Goal: Information Seeking & Learning: Check status

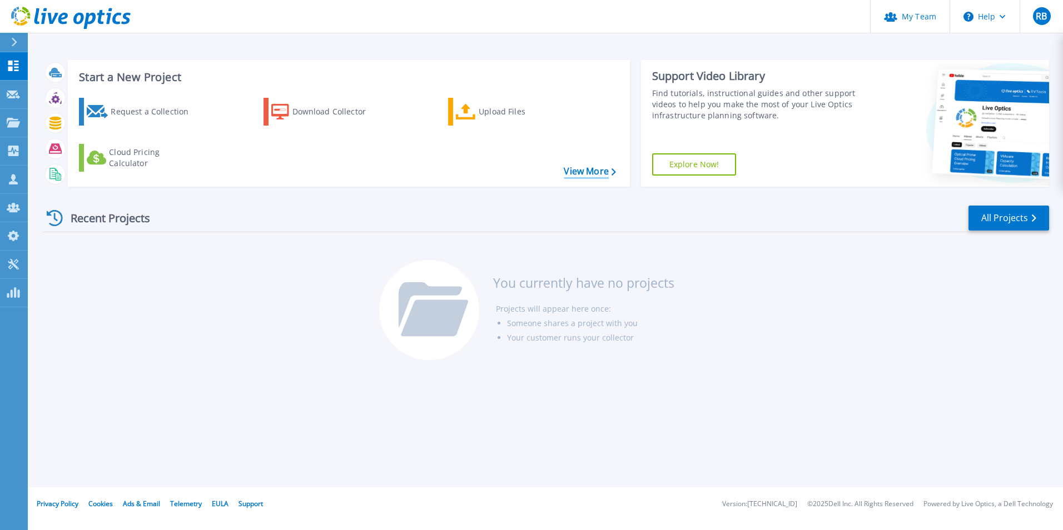
click at [597, 167] on link "View More" at bounding box center [590, 171] width 52 height 11
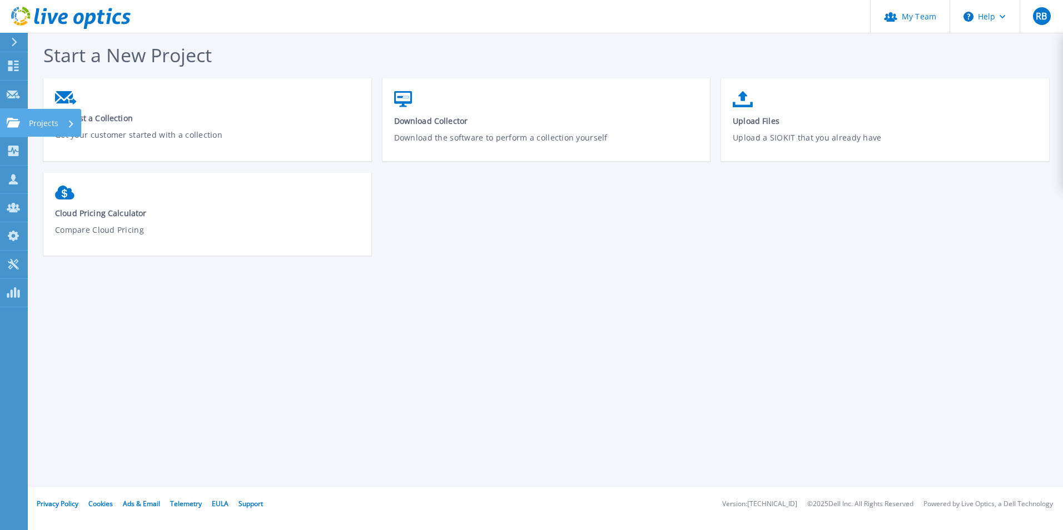
click at [48, 122] on p "Projects" at bounding box center [43, 123] width 29 height 29
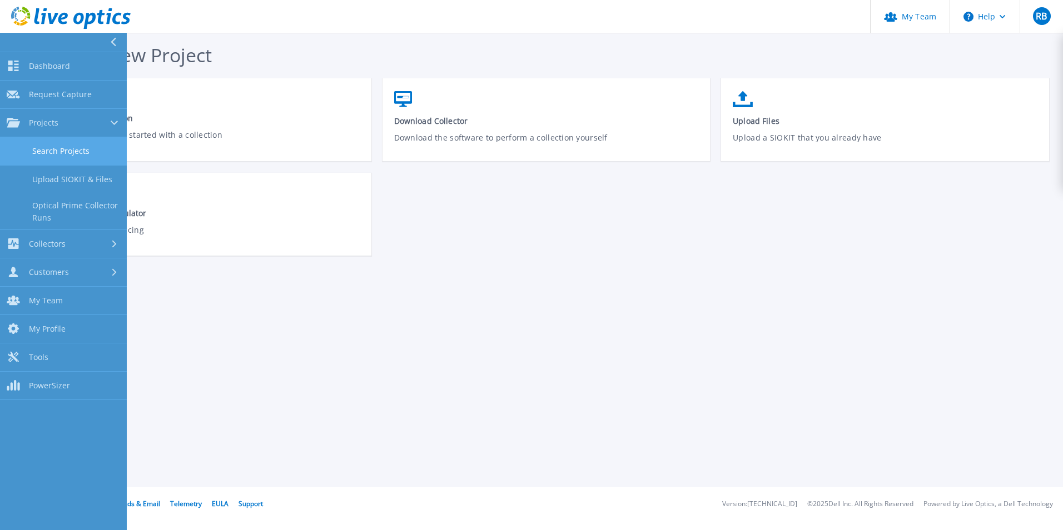
click at [57, 149] on link "Search Projects" at bounding box center [63, 151] width 127 height 28
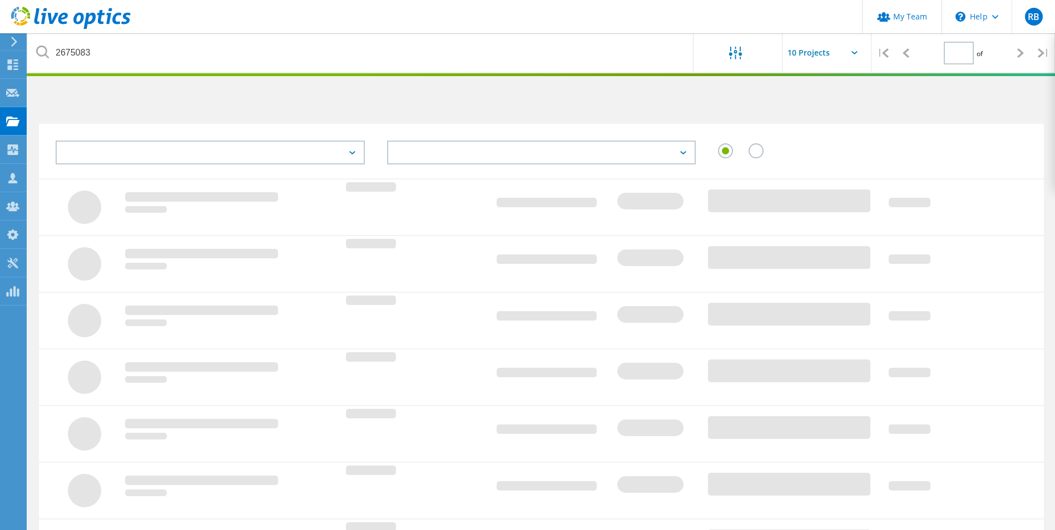
type input "1"
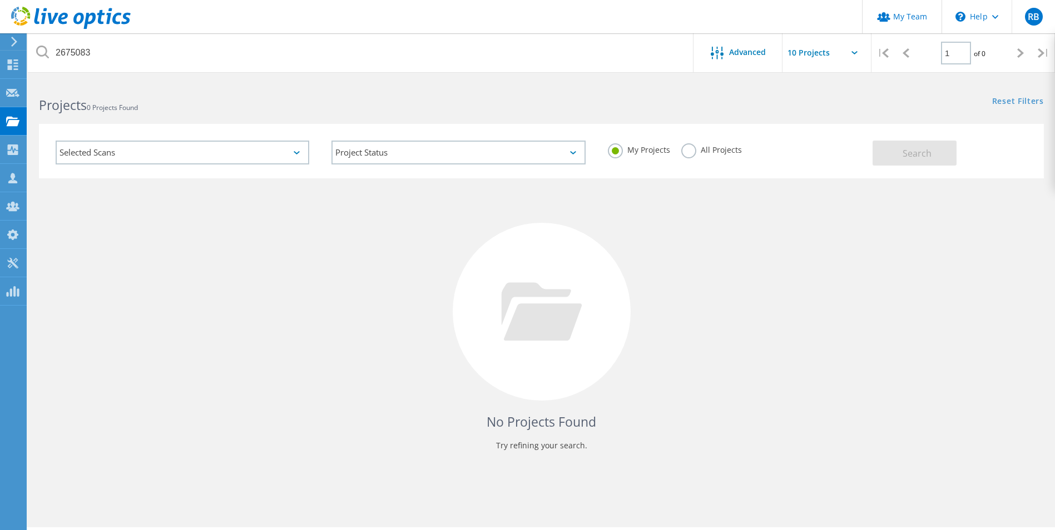
click at [43, 52] on icon at bounding box center [42, 52] width 13 height 13
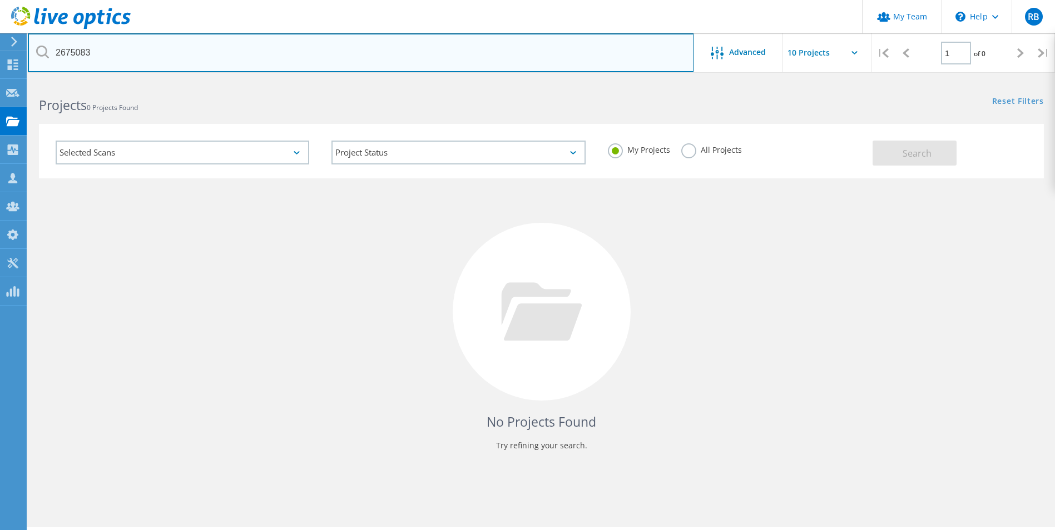
click at [66, 53] on input "2675083" at bounding box center [361, 52] width 666 height 39
drag, startPoint x: 106, startPoint y: 52, endPoint x: -2, endPoint y: 37, distance: 109.0
click at [0, 37] on html "My Team \n Help Explore Helpful Articles Contact Support RB Partner Team Admin …" at bounding box center [527, 280] width 1055 height 561
paste input "John.Treece-Birch@blackburn.gov.uk"
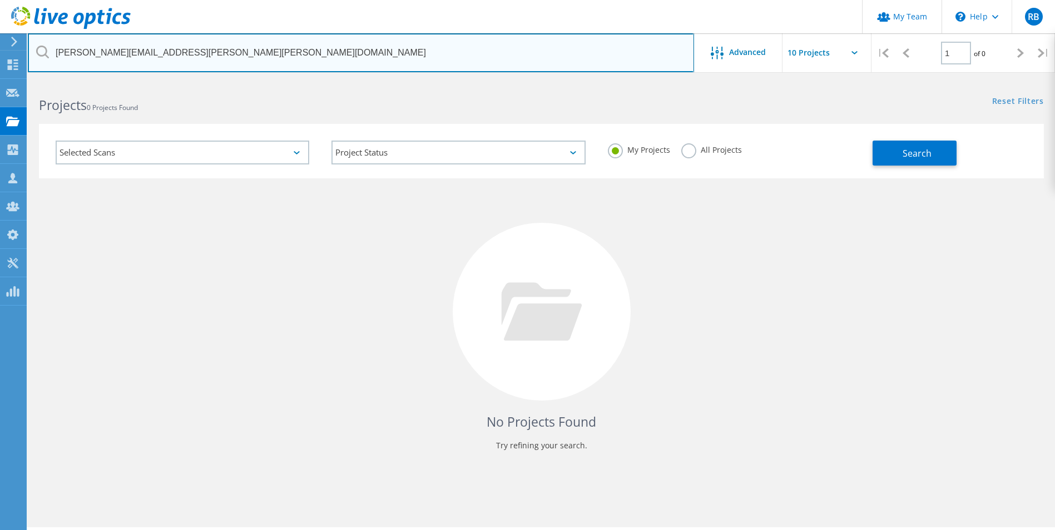
type input "John.Treece-Birch@blackburn.gov.uk"
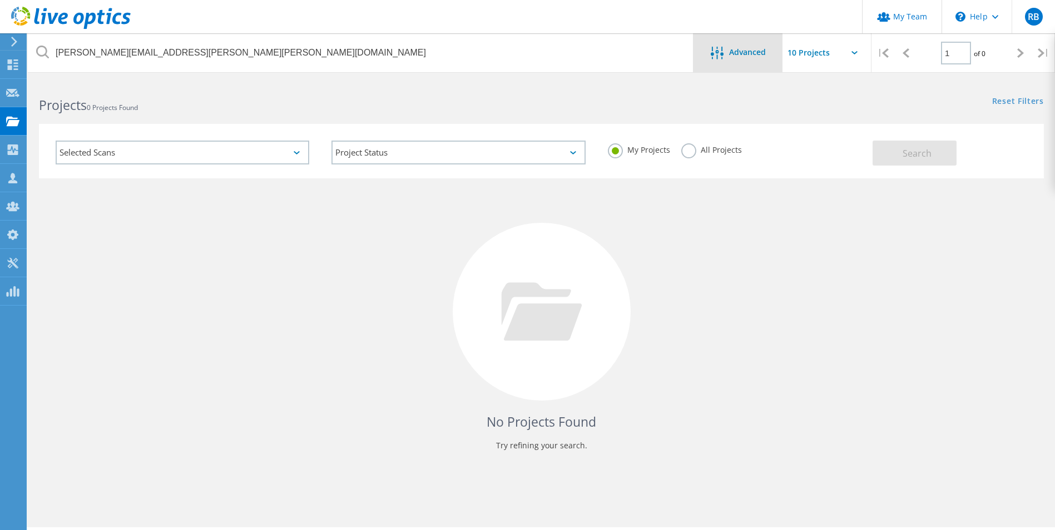
click at [730, 62] on div "Advanced" at bounding box center [737, 52] width 89 height 39
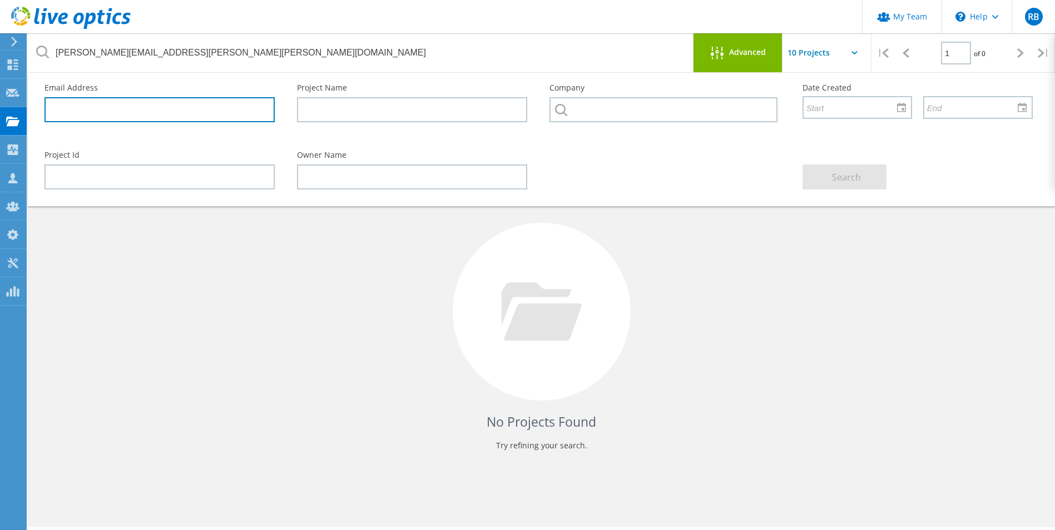
click at [132, 101] on input "text" at bounding box center [159, 109] width 230 height 25
paste input "John.Treece-Birch@blackburn.gov.uk"
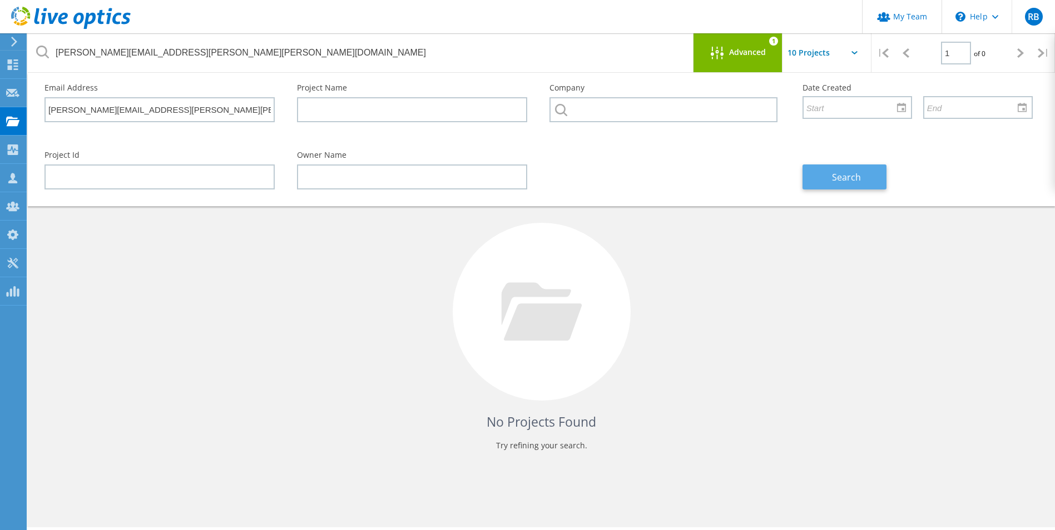
click at [826, 181] on button "Search" at bounding box center [844, 177] width 84 height 25
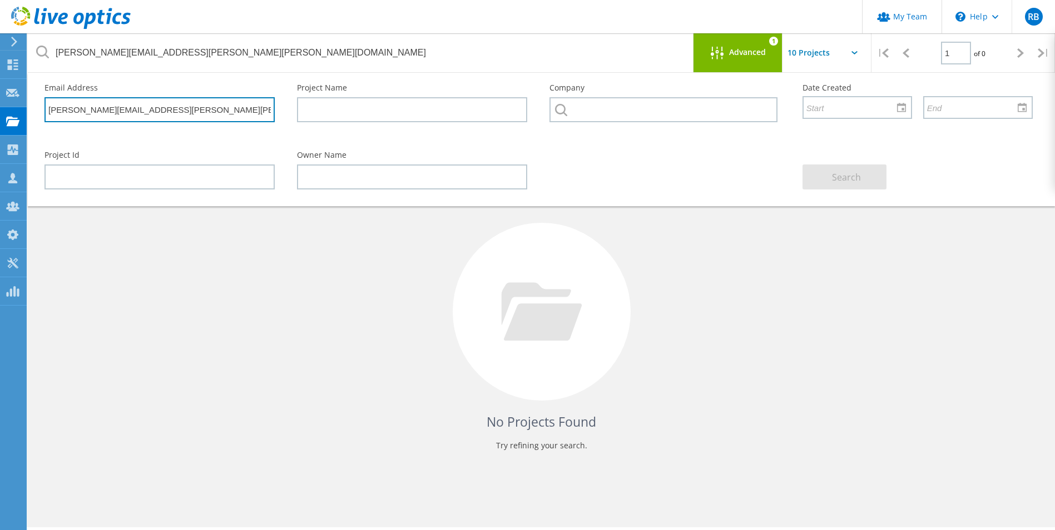
drag, startPoint x: 114, startPoint y: 110, endPoint x: -2, endPoint y: 105, distance: 116.4
click at [0, 105] on html "My Team \n Help Explore Helpful Articles Contact Support RB Partner Team Admin …" at bounding box center [527, 280] width 1055 height 561
type input "@blackburn.gov.uk"
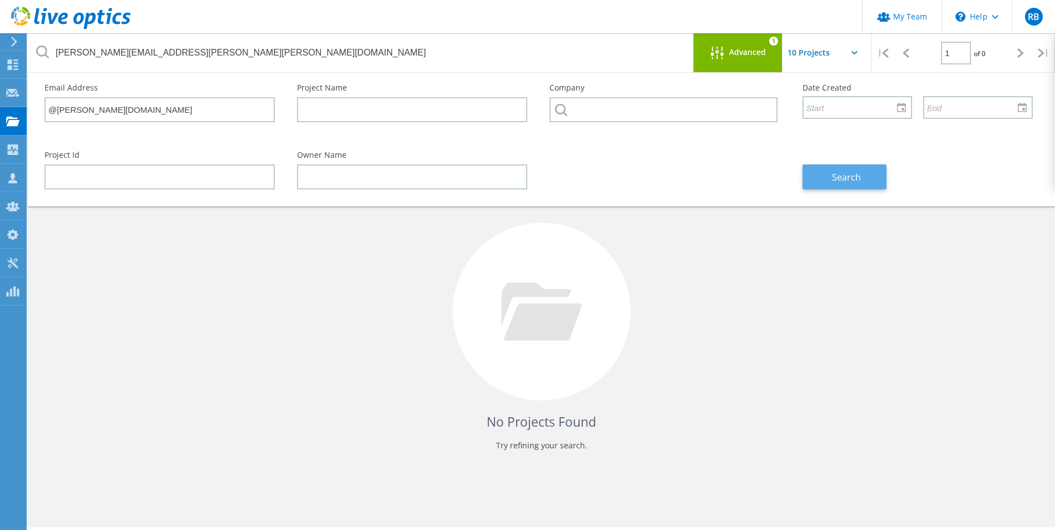
click at [845, 177] on span "Search" at bounding box center [846, 177] width 29 height 12
